Goal: Information Seeking & Learning: Learn about a topic

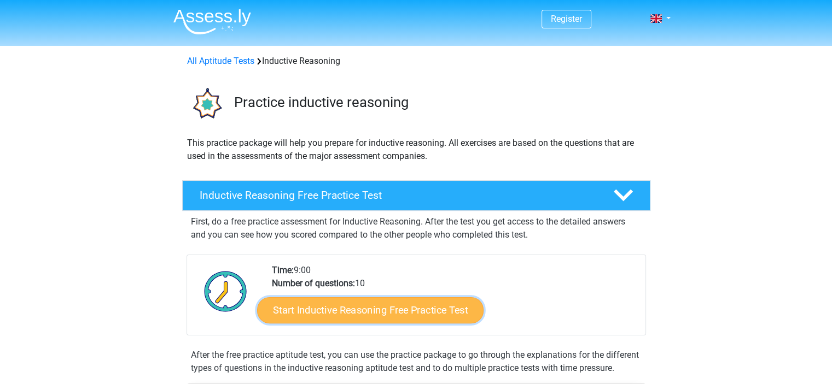
click at [378, 315] on link "Start Inductive Reasoning Free Practice Test" at bounding box center [370, 310] width 226 height 26
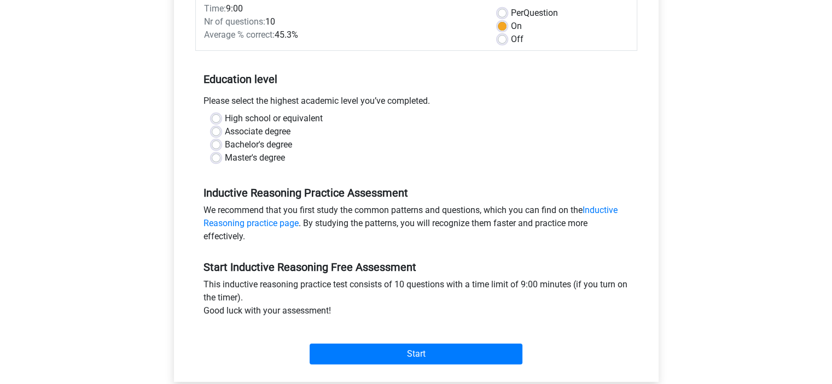
scroll to position [164, 0]
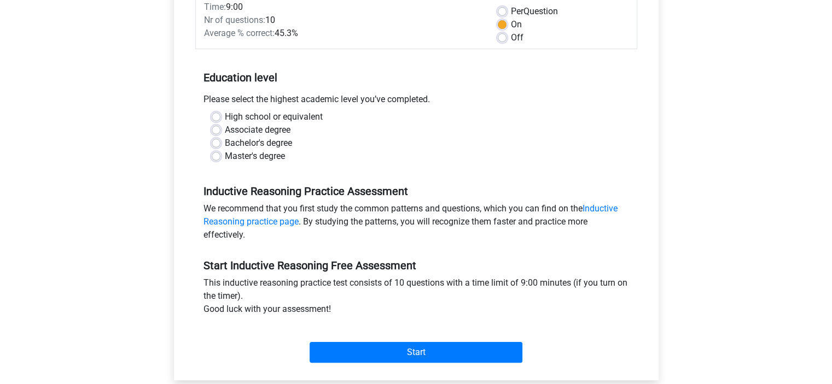
click at [233, 141] on label "Bachelor's degree" at bounding box center [258, 143] width 67 height 13
click at [220, 141] on input "Bachelor's degree" at bounding box center [216, 142] width 9 height 11
radio input "true"
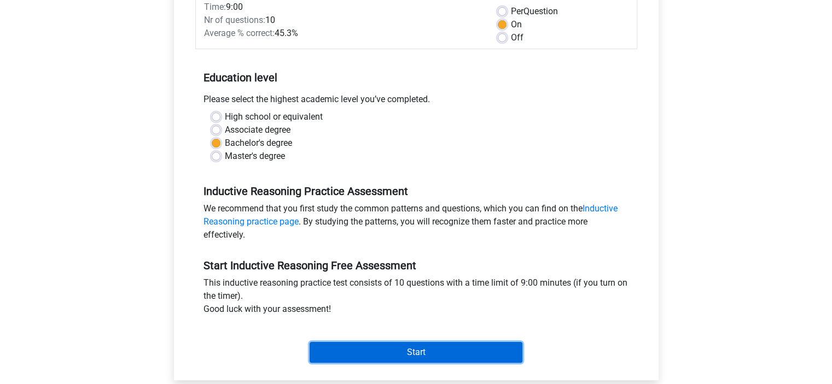
click at [411, 362] on input "Start" at bounding box center [415, 352] width 213 height 21
click at [411, 356] on input "Start" at bounding box center [415, 352] width 213 height 21
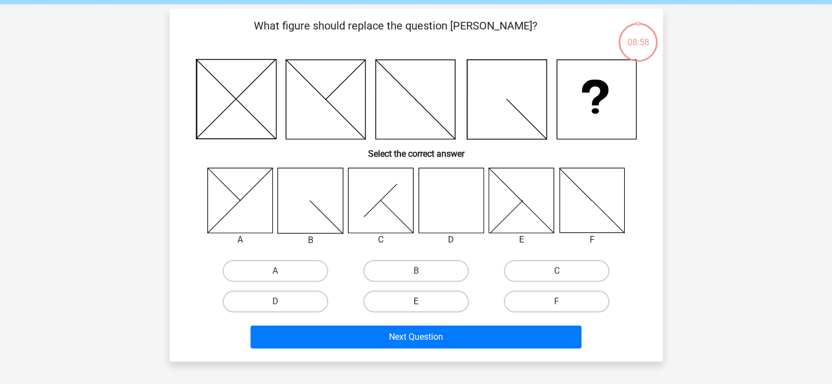
scroll to position [109, 0]
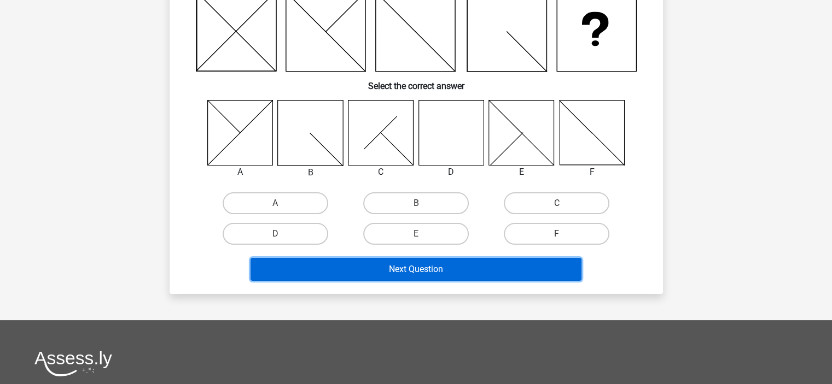
click at [437, 275] on button "Next Question" at bounding box center [415, 269] width 331 height 23
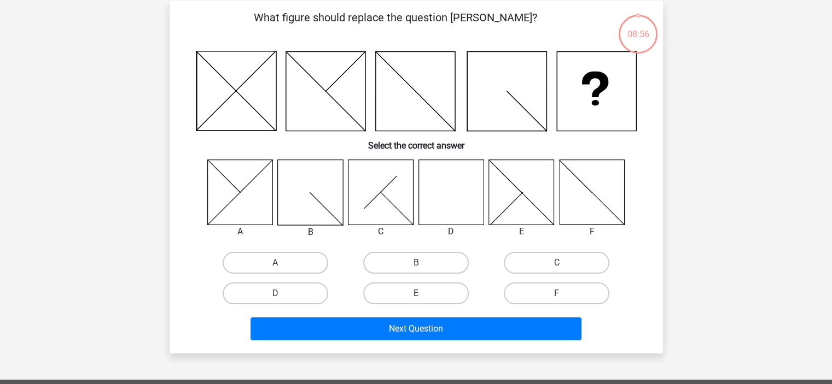
scroll to position [0, 0]
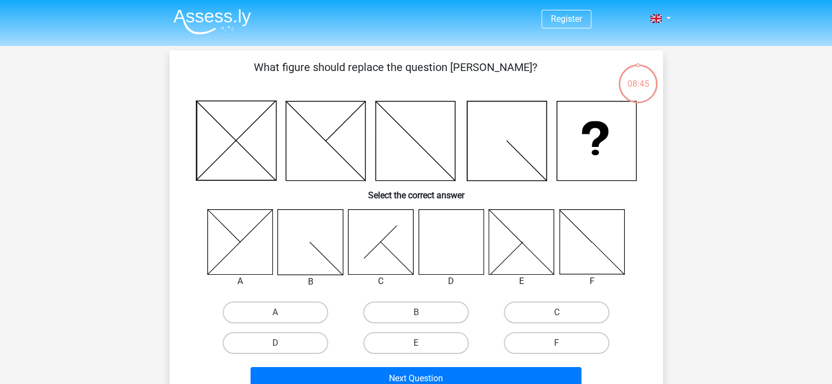
click at [582, 251] on icon at bounding box center [591, 241] width 65 height 65
click at [570, 350] on label "F" at bounding box center [557, 343] width 106 height 22
click at [564, 350] on input "F" at bounding box center [560, 346] width 7 height 7
radio input "true"
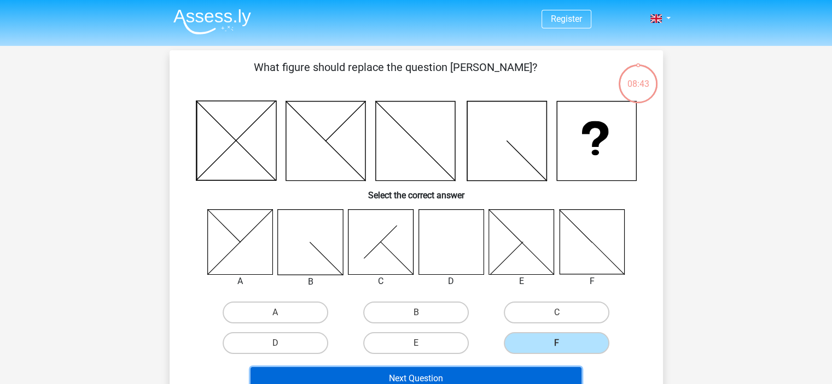
click at [500, 373] on button "Next Question" at bounding box center [415, 378] width 331 height 23
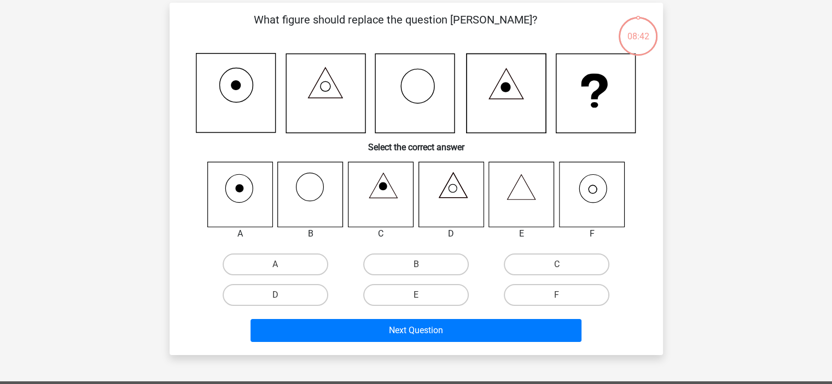
scroll to position [50, 0]
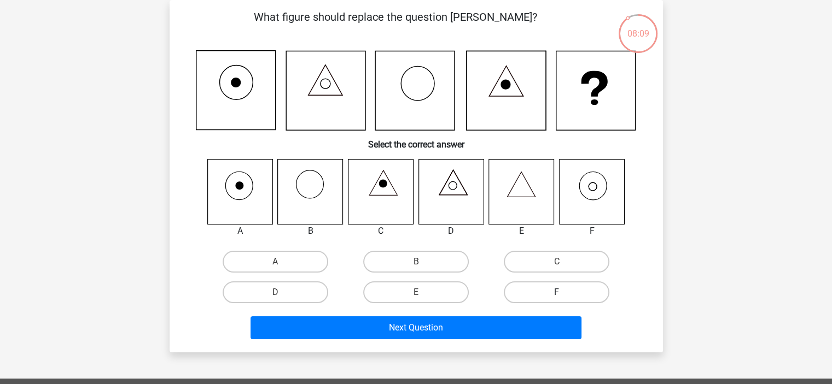
click at [573, 289] on label "F" at bounding box center [557, 293] width 106 height 22
click at [564, 292] on input "F" at bounding box center [560, 295] width 7 height 7
radio input "true"
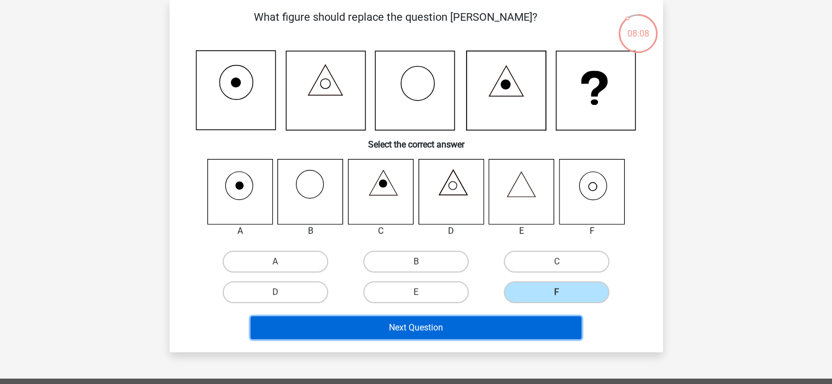
click at [504, 323] on button "Next Question" at bounding box center [415, 328] width 331 height 23
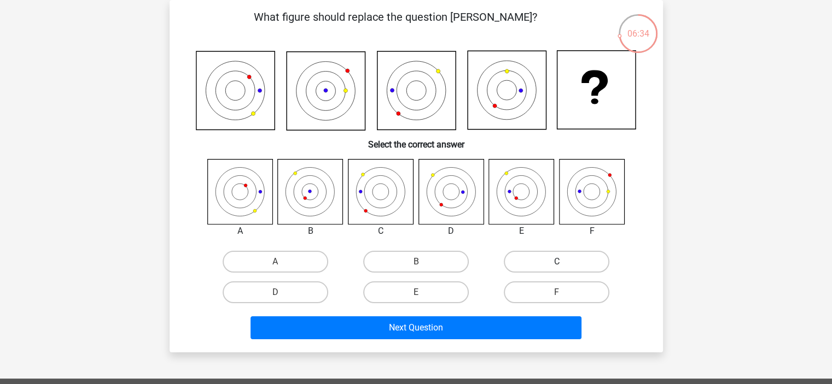
click at [547, 260] on label "C" at bounding box center [557, 262] width 106 height 22
click at [557, 262] on input "C" at bounding box center [560, 265] width 7 height 7
radio input "true"
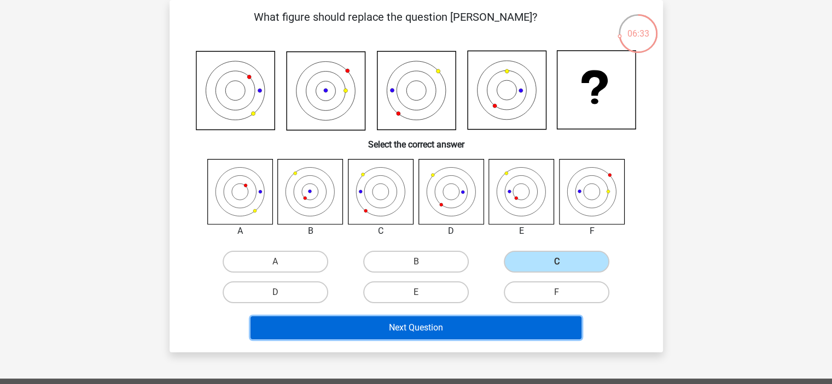
click at [477, 318] on button "Next Question" at bounding box center [415, 328] width 331 height 23
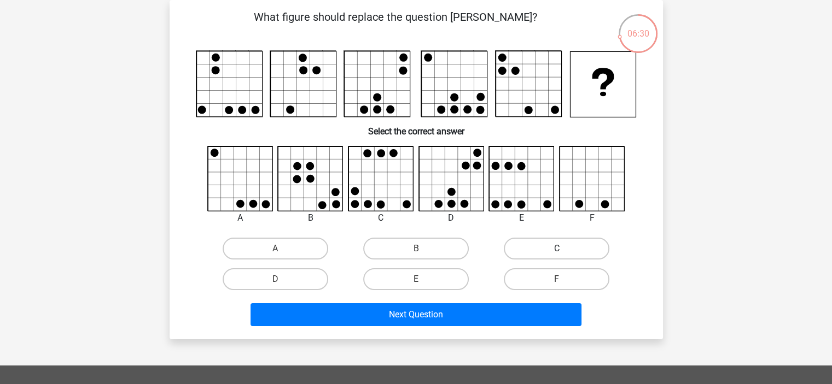
click at [557, 247] on label "C" at bounding box center [557, 249] width 106 height 22
click at [557, 249] on input "C" at bounding box center [560, 252] width 7 height 7
radio input "true"
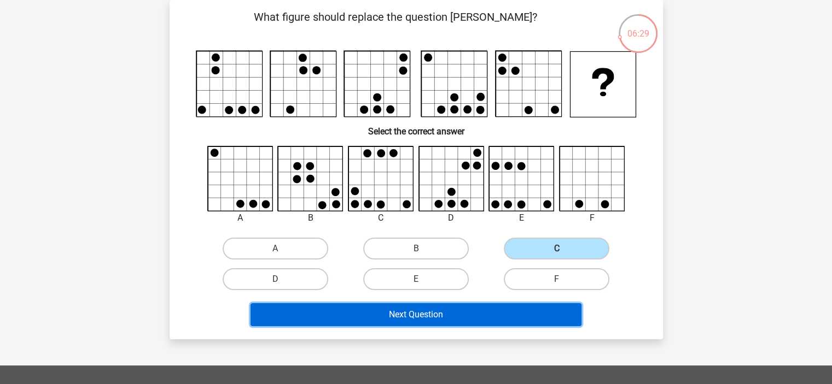
click at [509, 313] on button "Next Question" at bounding box center [415, 314] width 331 height 23
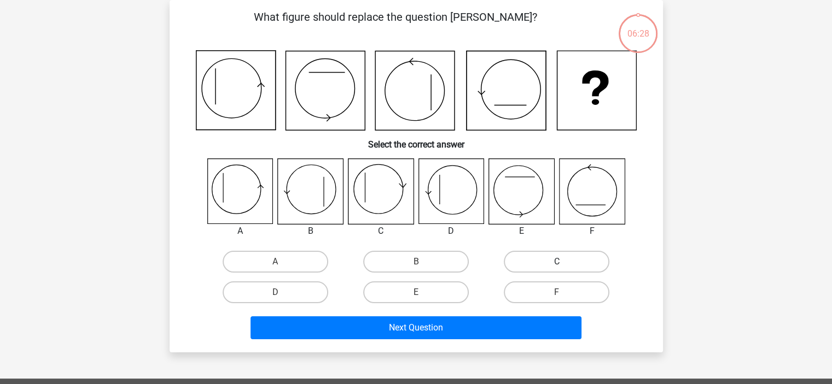
click at [560, 256] on label "C" at bounding box center [557, 262] width 106 height 22
click at [560, 262] on input "C" at bounding box center [560, 265] width 7 height 7
radio input "true"
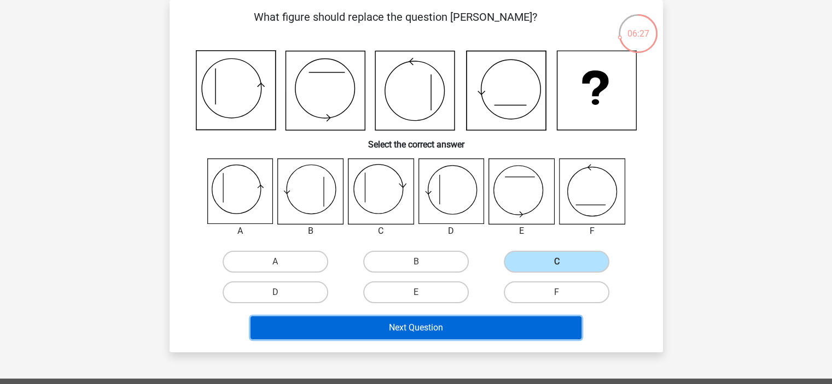
click at [520, 322] on button "Next Question" at bounding box center [415, 328] width 331 height 23
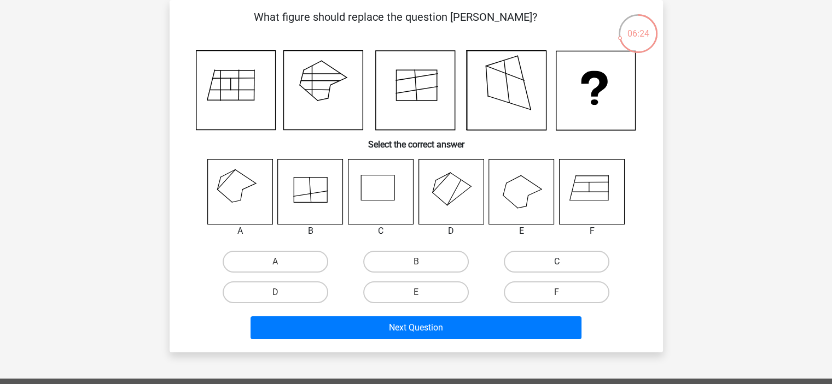
click at [551, 260] on label "C" at bounding box center [557, 262] width 106 height 22
click at [557, 262] on input "C" at bounding box center [560, 265] width 7 height 7
radio input "true"
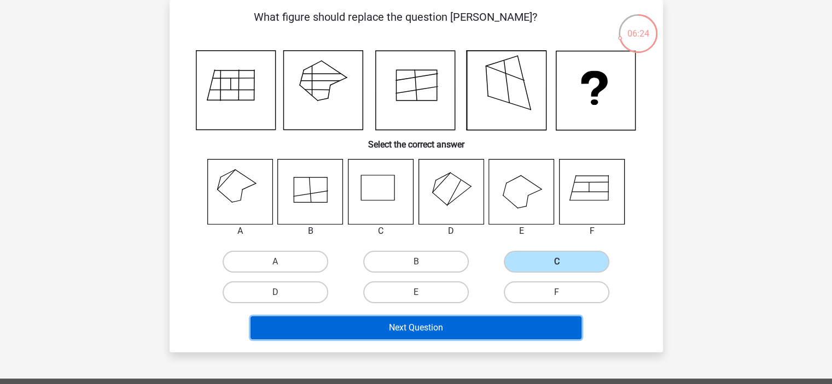
click at [524, 319] on button "Next Question" at bounding box center [415, 328] width 331 height 23
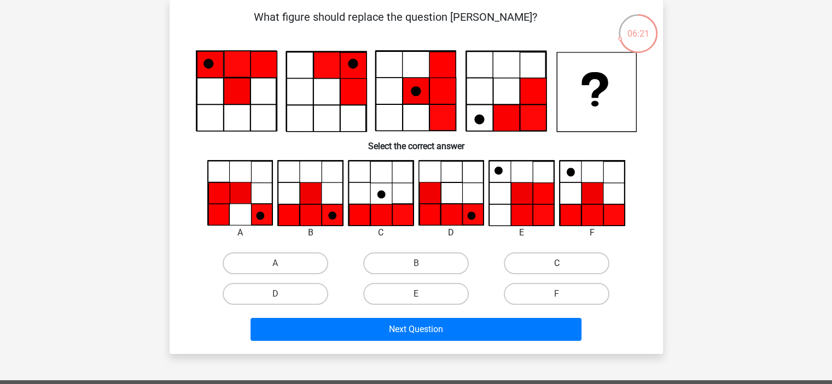
click at [537, 264] on label "C" at bounding box center [557, 264] width 106 height 22
click at [557, 264] on input "C" at bounding box center [560, 267] width 7 height 7
radio input "true"
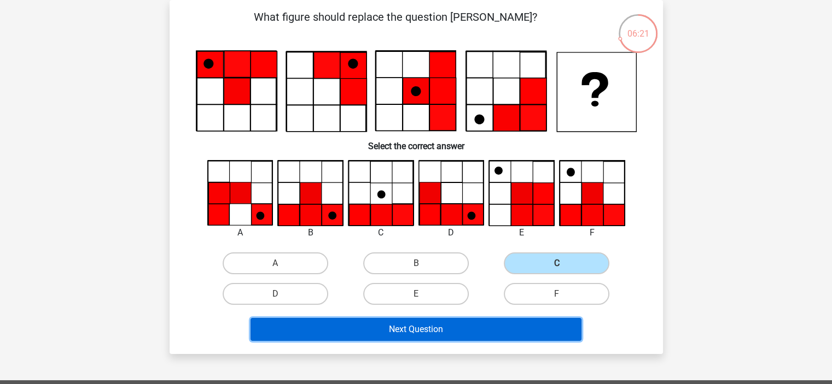
click at [525, 320] on button "Next Question" at bounding box center [415, 329] width 331 height 23
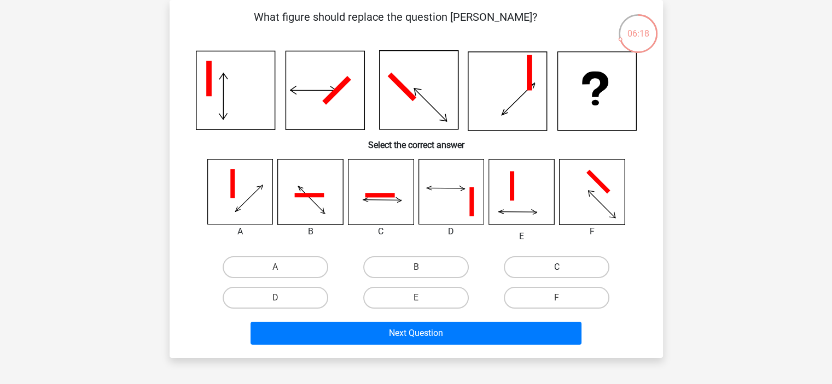
click at [540, 268] on label "C" at bounding box center [557, 267] width 106 height 22
click at [557, 268] on input "C" at bounding box center [560, 270] width 7 height 7
radio input "true"
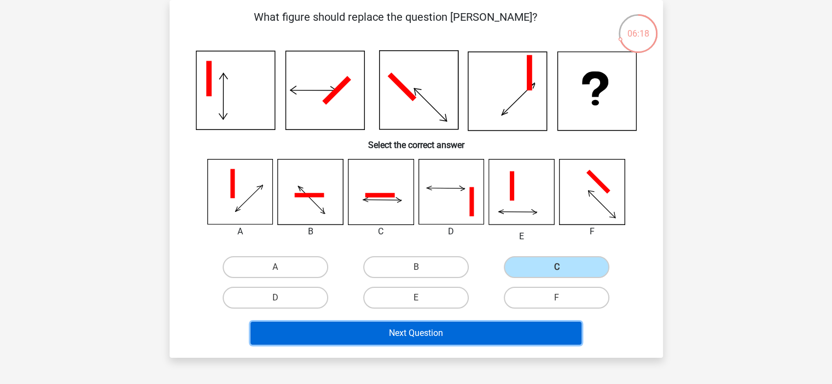
click at [518, 338] on button "Next Question" at bounding box center [415, 333] width 331 height 23
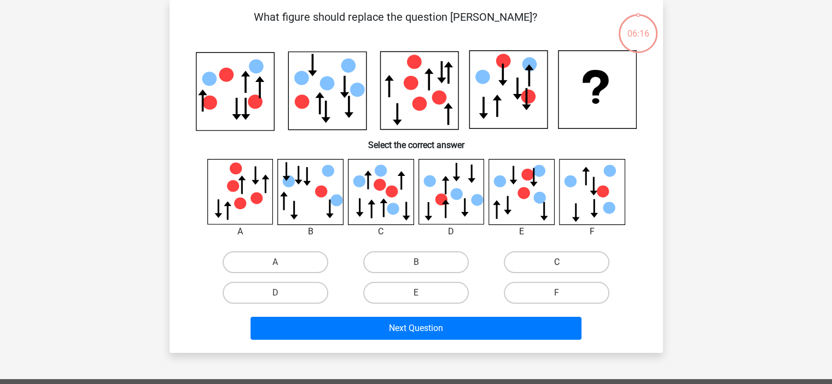
click at [584, 260] on label "C" at bounding box center [557, 262] width 106 height 22
click at [564, 262] on input "C" at bounding box center [560, 265] width 7 height 7
radio input "true"
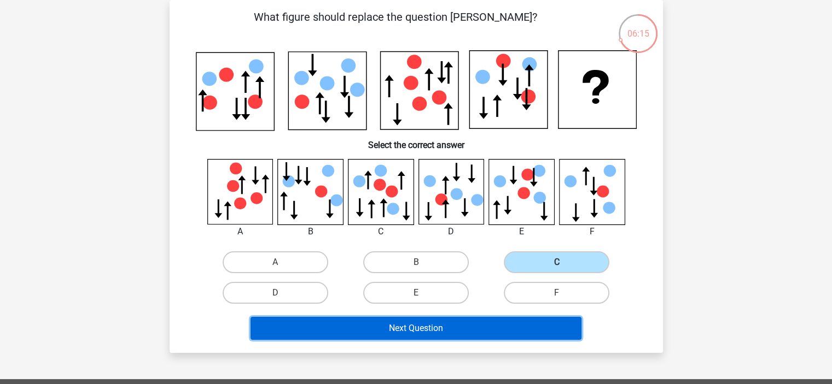
click at [511, 319] on button "Next Question" at bounding box center [415, 328] width 331 height 23
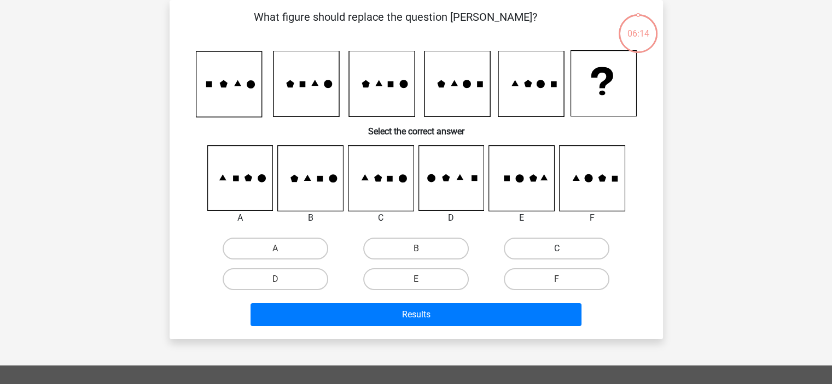
click at [555, 256] on label "C" at bounding box center [557, 249] width 106 height 22
click at [557, 256] on input "C" at bounding box center [560, 252] width 7 height 7
radio input "true"
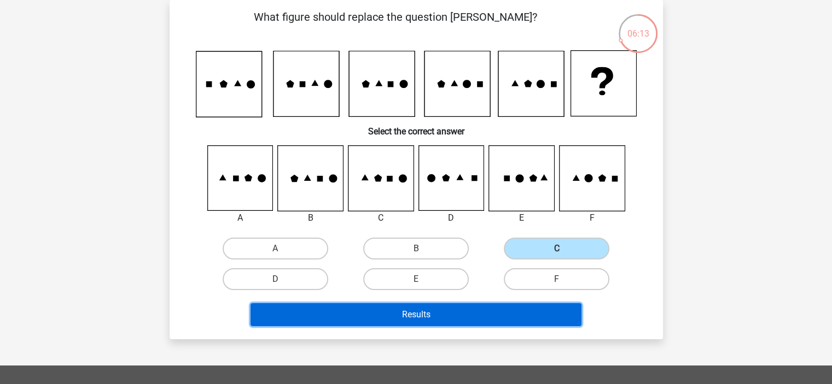
click at [518, 323] on button "Results" at bounding box center [415, 314] width 331 height 23
click at [520, 317] on button "Results" at bounding box center [415, 314] width 331 height 23
